Goal: Information Seeking & Learning: Understand process/instructions

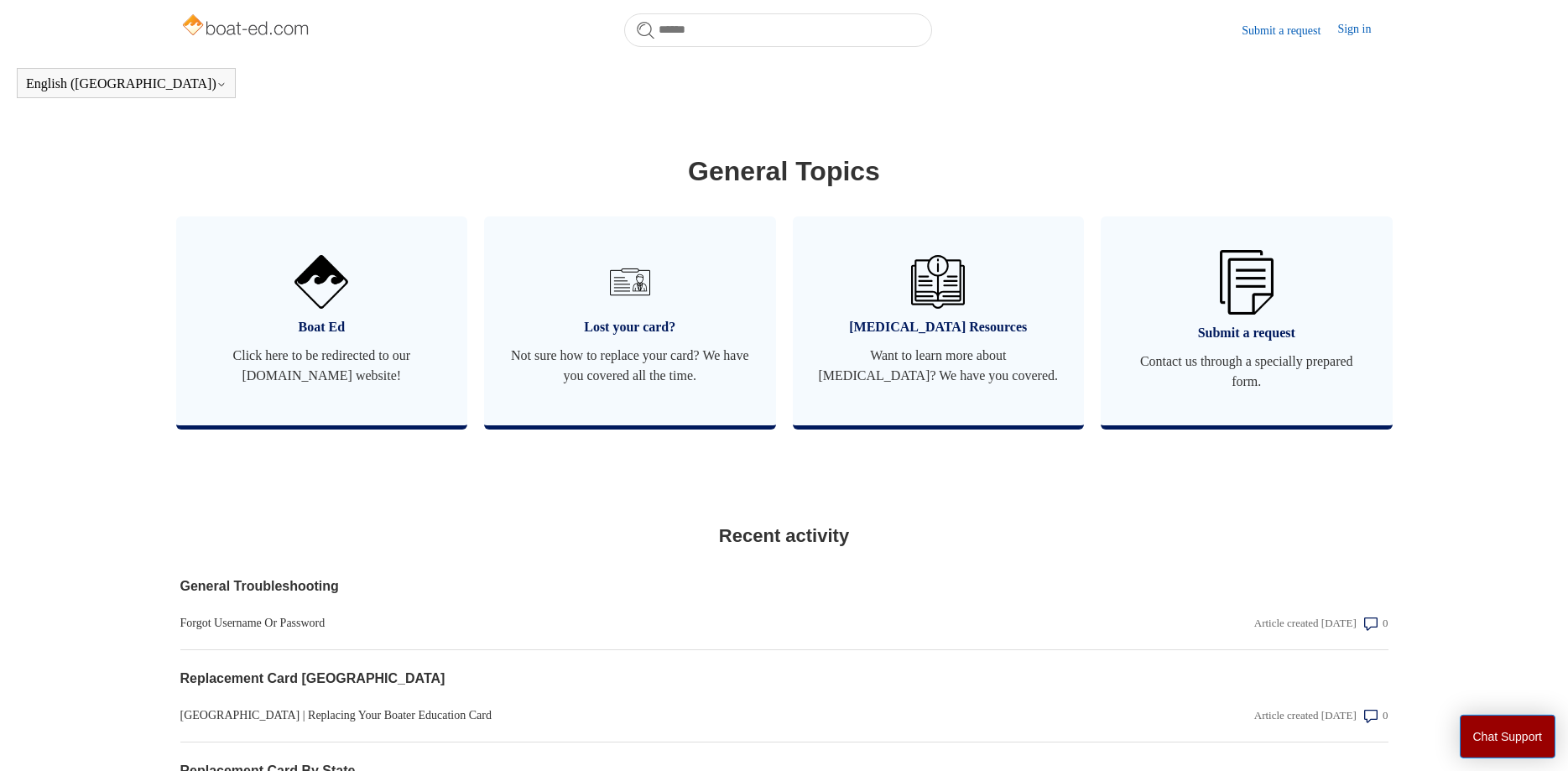
scroll to position [904, 0]
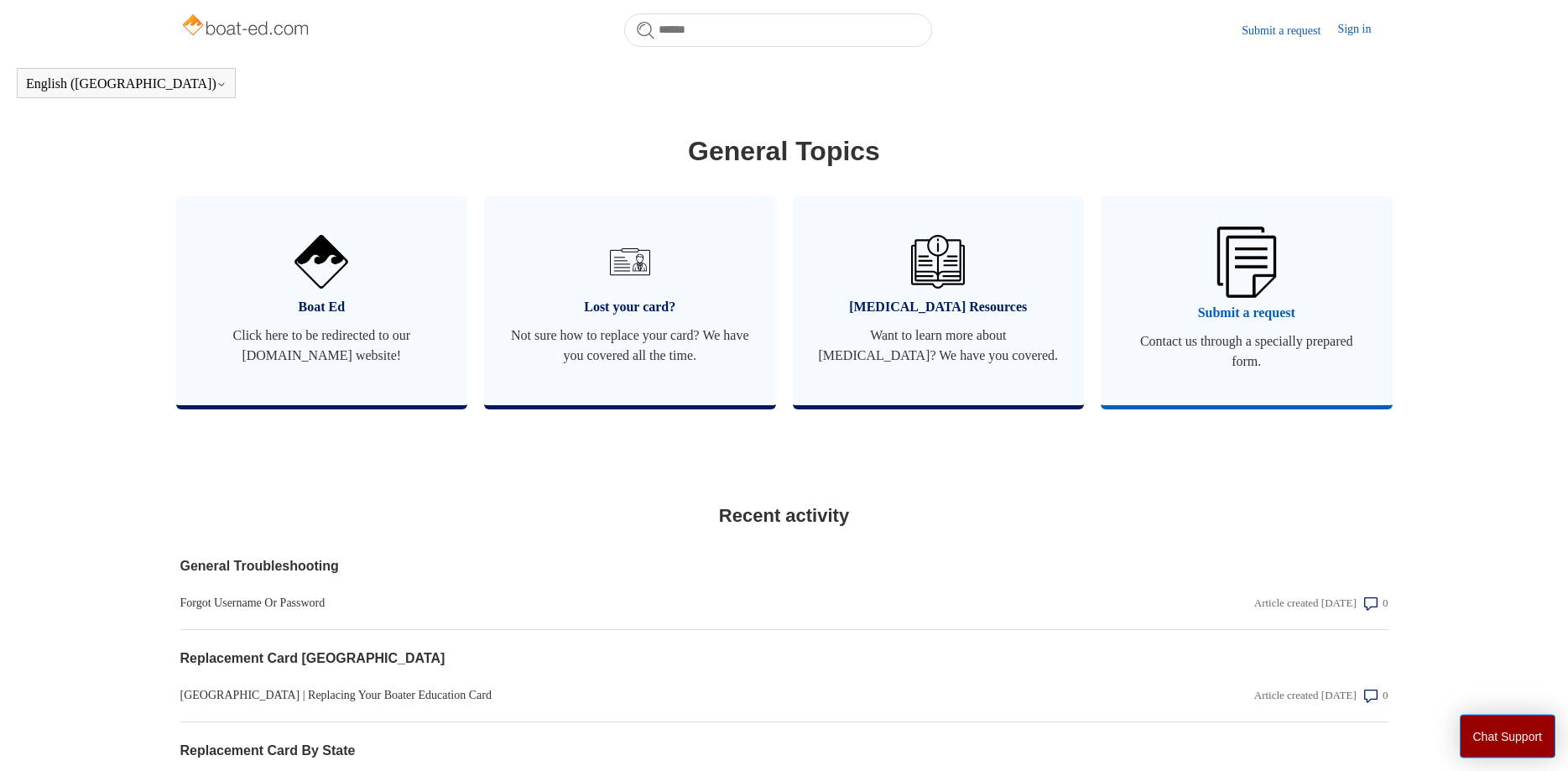
click at [1256, 297] on img at bounding box center [1246, 262] width 59 height 71
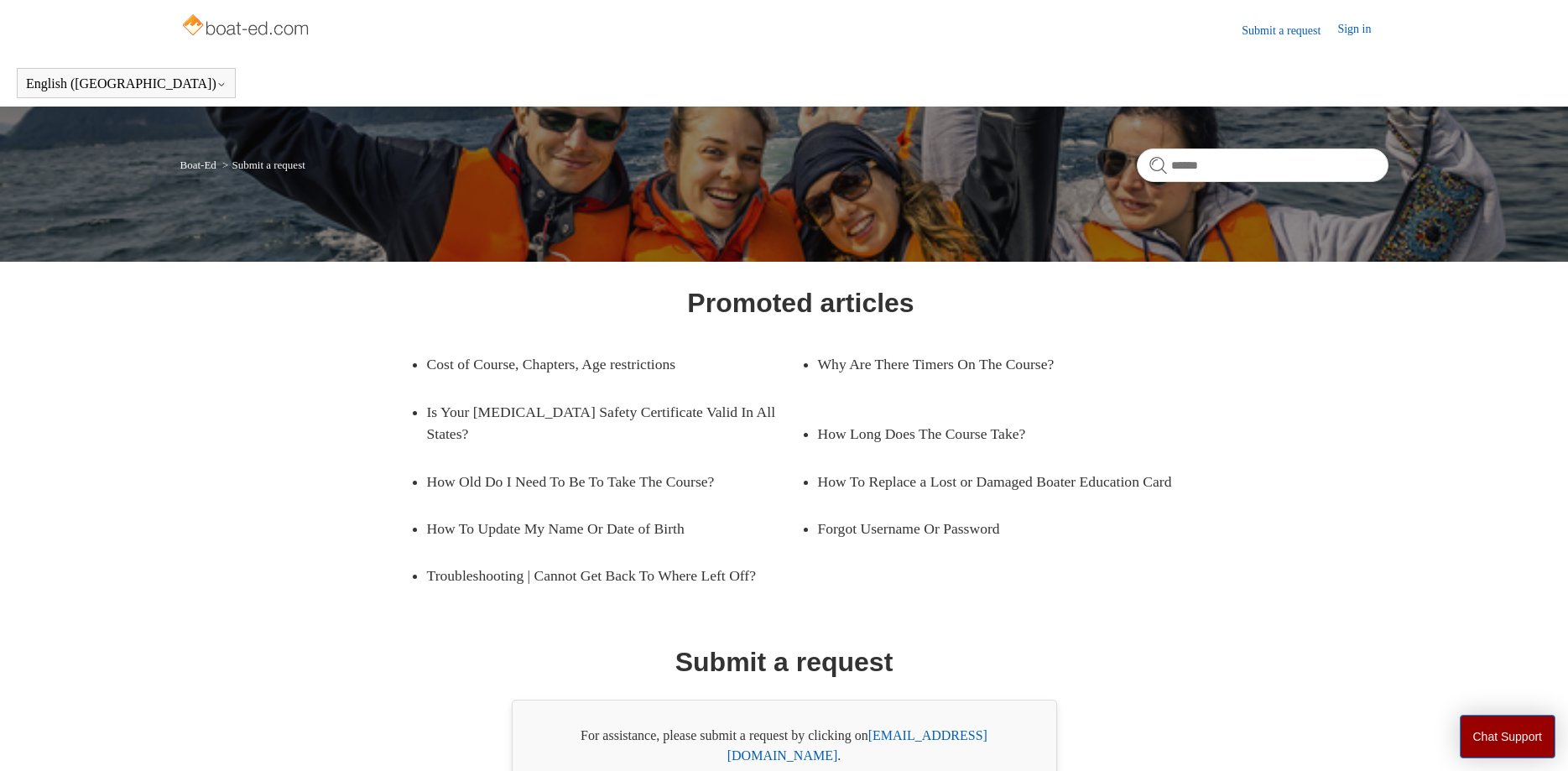
drag, startPoint x: 1563, startPoint y: 232, endPoint x: 1548, endPoint y: 336, distance: 105.1
click at [1566, 338] on html "Skip to main content Submit a request Sign in English ([GEOGRAPHIC_DATA]) Españ…" at bounding box center [784, 440] width 1568 height 880
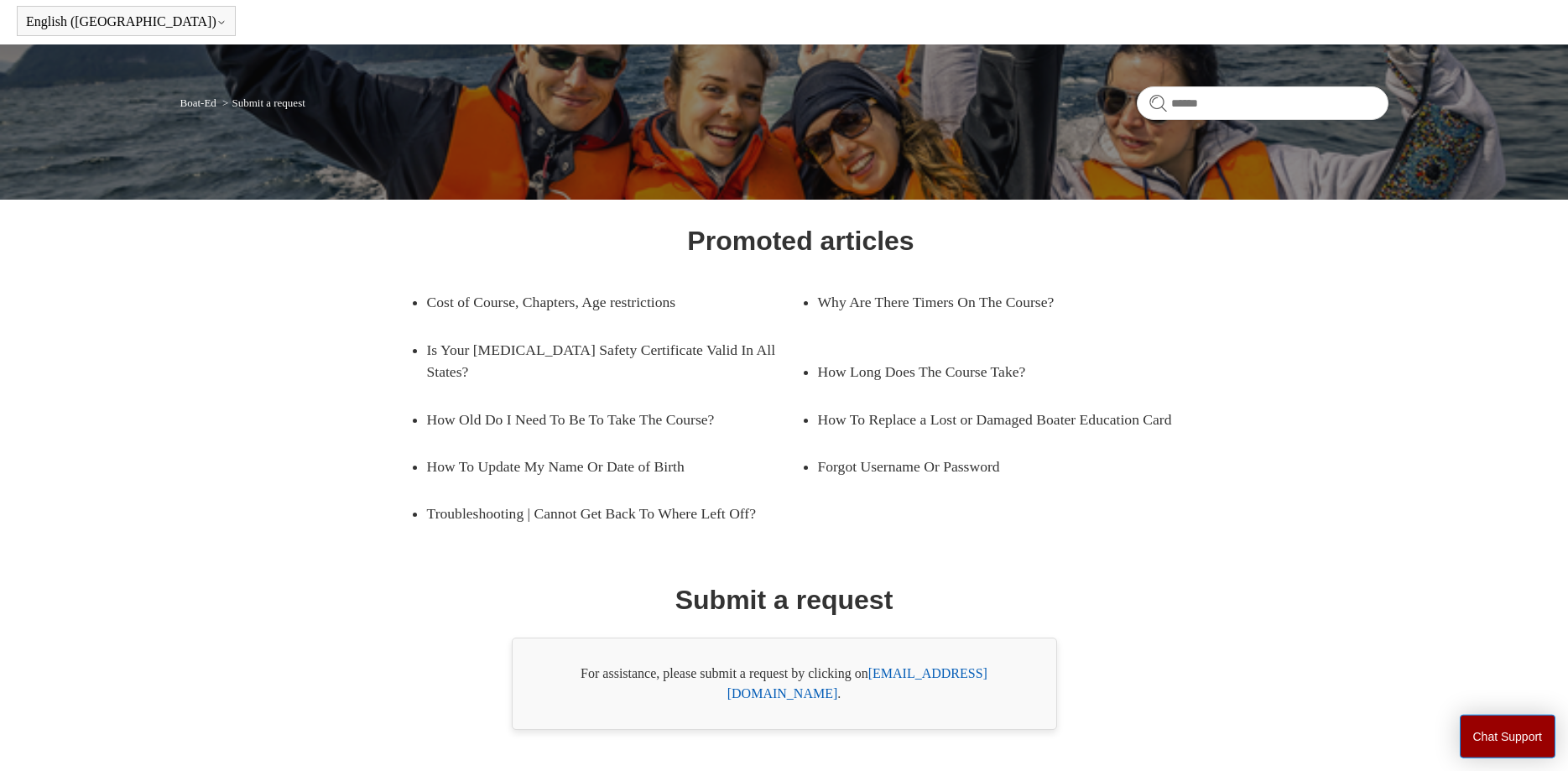
scroll to position [89, 0]
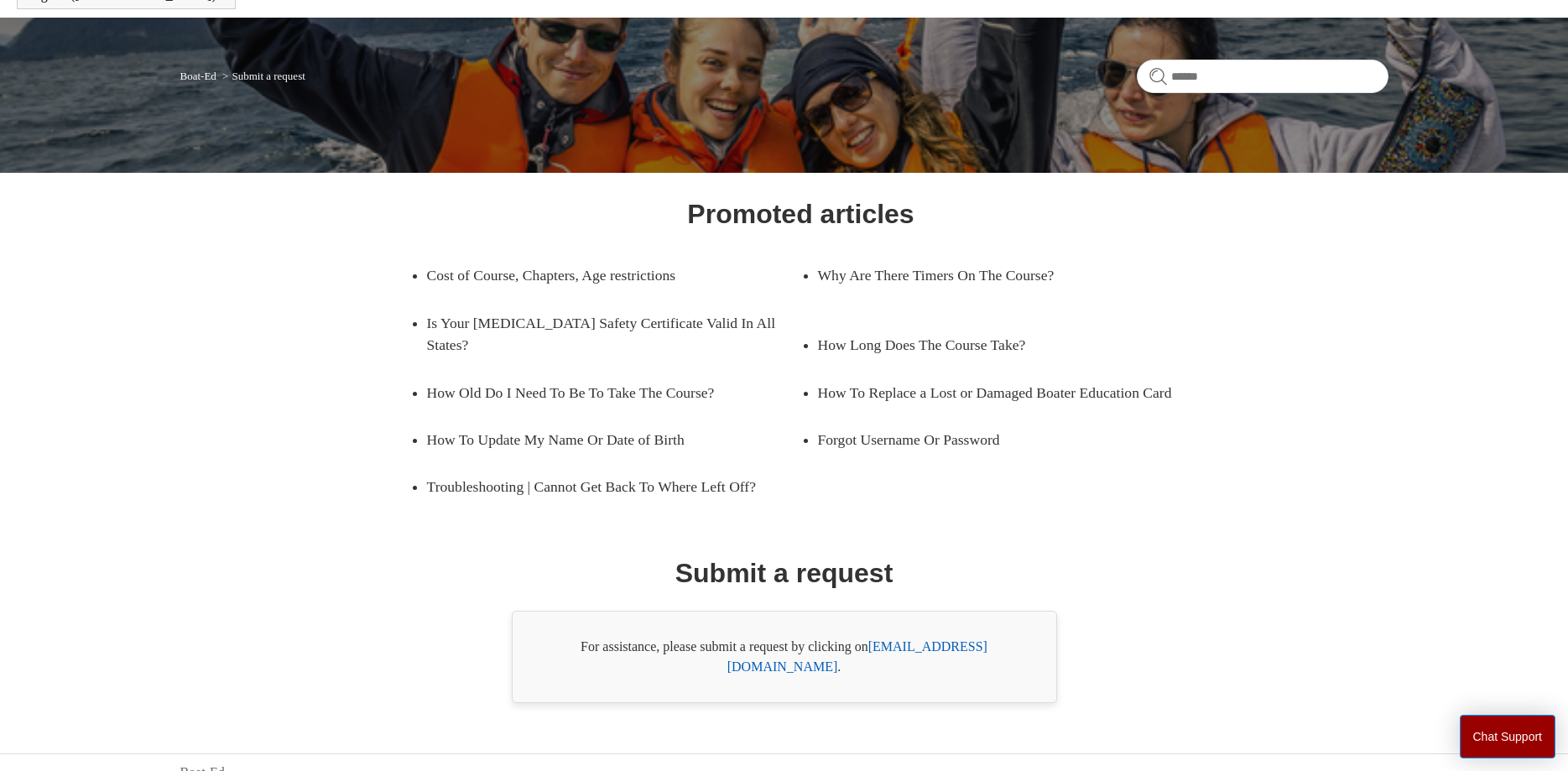
click at [951, 650] on link "[EMAIL_ADDRESS][DOMAIN_NAME]" at bounding box center [858, 657] width 260 height 35
click at [874, 372] on link "How To Replace a Lost or Damaged Boater Education Card" at bounding box center [1005, 392] width 374 height 47
